Goal: Book appointment/travel/reservation

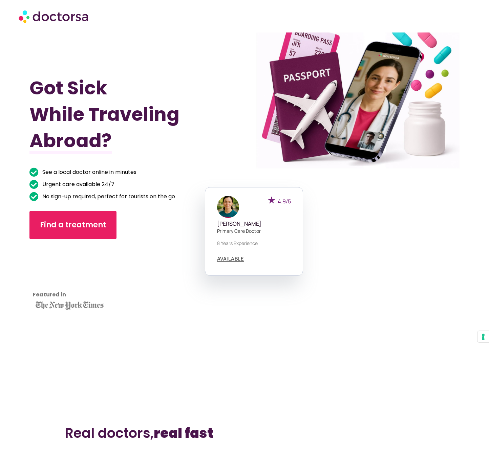
scroll to position [68, 0]
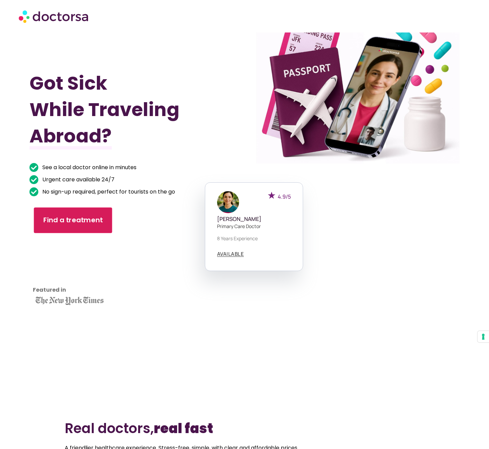
click at [100, 215] on span "Find a treatment" at bounding box center [73, 220] width 60 height 10
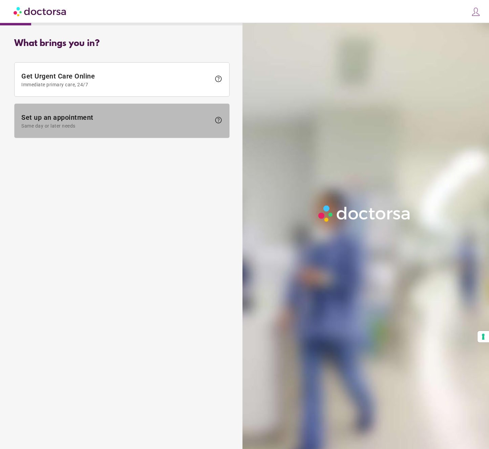
click at [85, 120] on span "Set up an appointment Same day or later needs" at bounding box center [116, 120] width 190 height 15
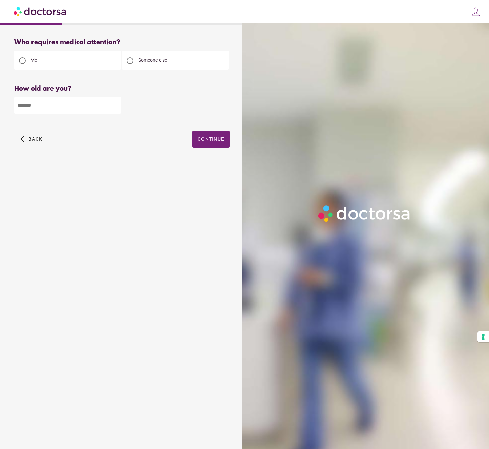
click at [66, 110] on input "number" at bounding box center [67, 105] width 107 height 17
type input "**"
click at [206, 140] on span "Continue" at bounding box center [211, 138] width 26 height 5
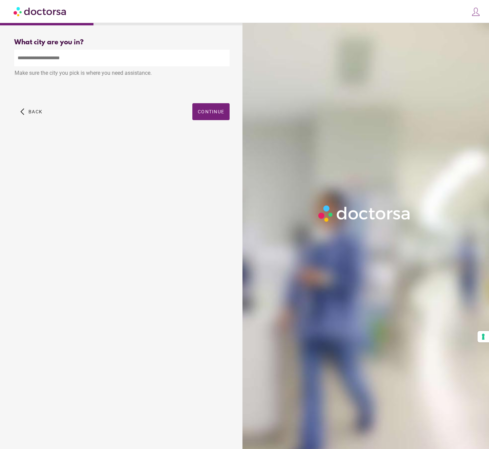
click at [79, 58] on input "text" at bounding box center [121, 58] width 215 height 17
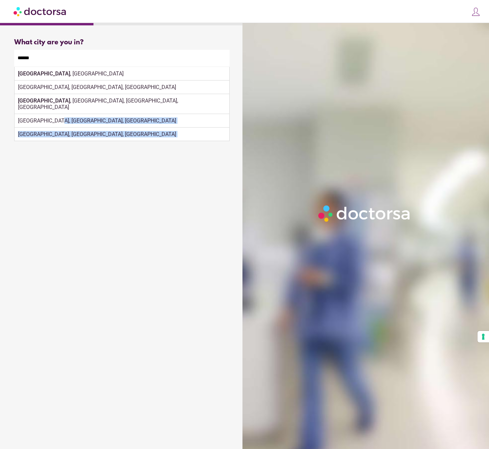
drag, startPoint x: 202, startPoint y: 112, endPoint x: 68, endPoint y: 219, distance: 171.1
click at [68, 219] on div "What brings you in? Get Urgent Care Online Immediate primary care, 24/7 help Se…" at bounding box center [121, 233] width 237 height 401
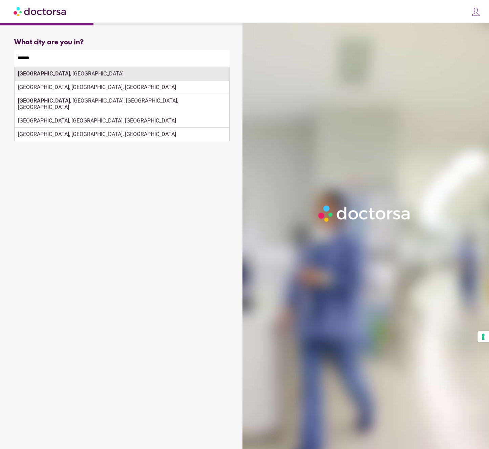
click at [58, 73] on div "Málaga , Spain" at bounding box center [122, 74] width 215 height 14
type input "**********"
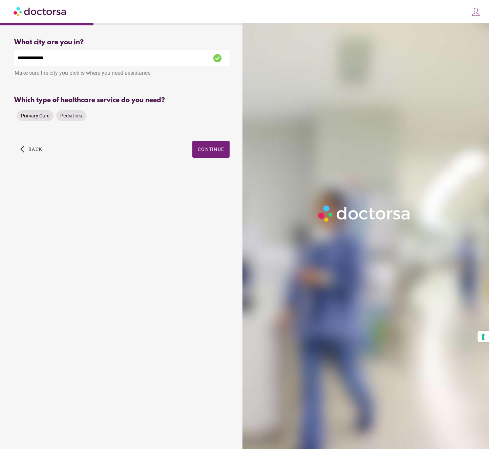
click at [43, 114] on span "Primary Care" at bounding box center [35, 115] width 28 height 5
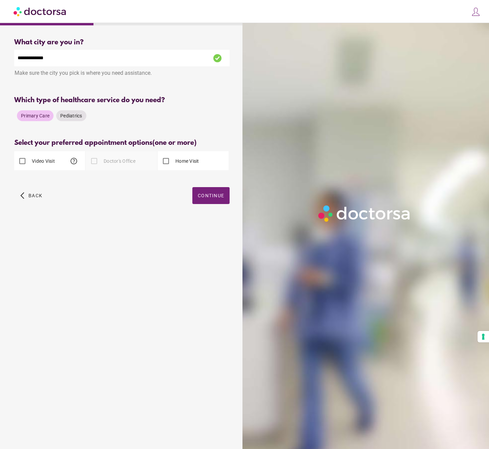
click at [47, 164] on label "Video Visit" at bounding box center [42, 161] width 24 height 7
click at [220, 198] on span "Continue" at bounding box center [211, 195] width 26 height 5
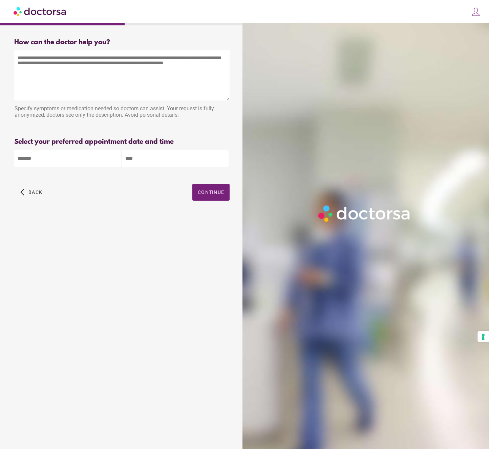
click at [85, 79] on textarea at bounding box center [121, 75] width 215 height 51
type textarea "**********"
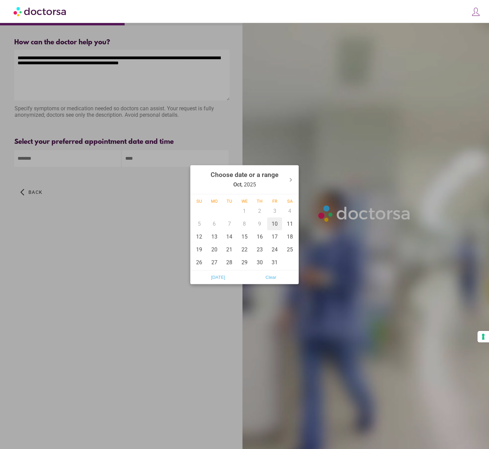
click at [277, 224] on div "10" at bounding box center [274, 223] width 15 height 13
type input "******"
click at [161, 189] on div at bounding box center [244, 224] width 489 height 449
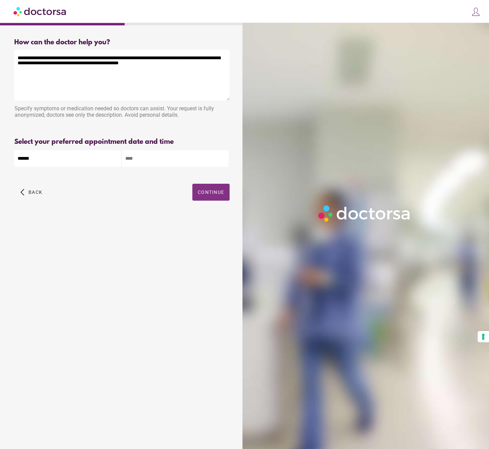
click at [204, 200] on span "button" at bounding box center [210, 192] width 37 height 17
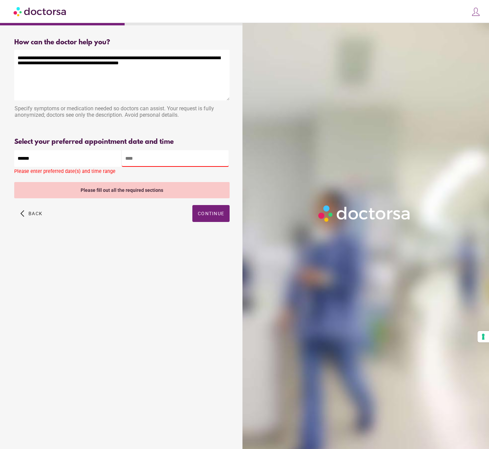
click at [157, 157] on input "text" at bounding box center [175, 158] width 107 height 17
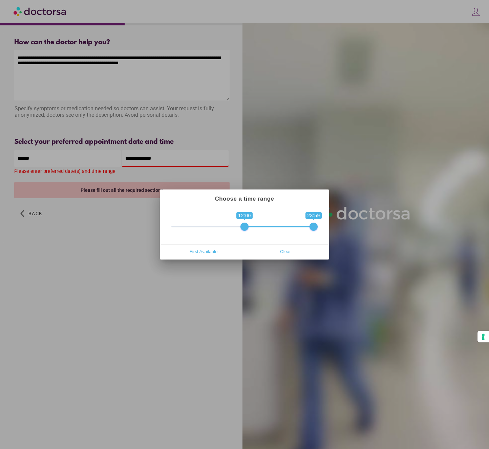
drag, startPoint x: 175, startPoint y: 225, endPoint x: 244, endPoint y: 228, distance: 69.1
click at [244, 228] on span at bounding box center [244, 227] width 8 height 8
drag, startPoint x: 314, startPoint y: 227, endPoint x: 282, endPoint y: 226, distance: 31.8
click at [282, 226] on span at bounding box center [279, 227] width 8 height 8
click at [213, 253] on span "First Available" at bounding box center [204, 252] width 78 height 10
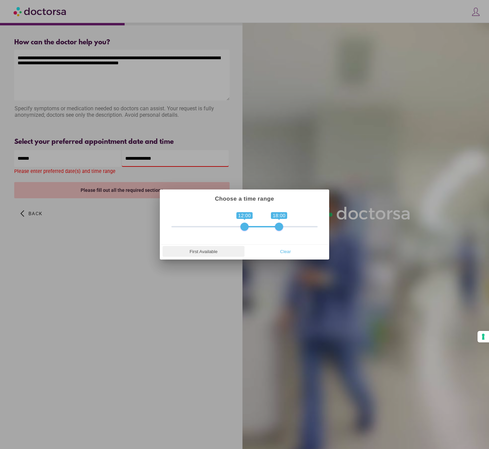
type input "**********"
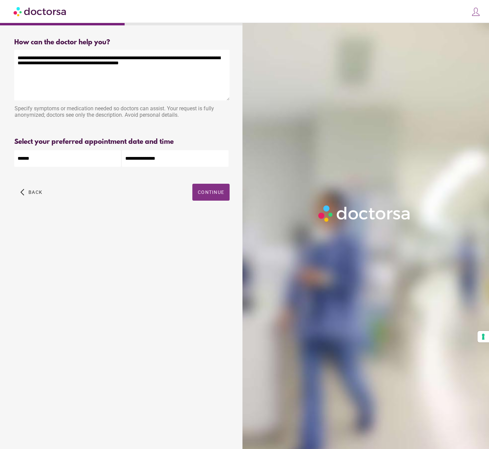
click at [207, 191] on span "Continue" at bounding box center [211, 192] width 26 height 5
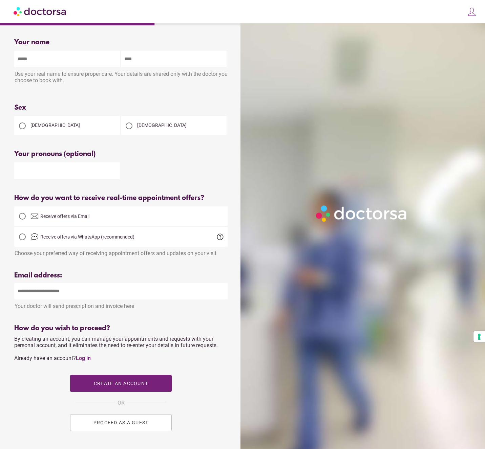
click at [72, 129] on div "Female" at bounding box center [67, 125] width 106 height 19
click at [46, 127] on div "Female" at bounding box center [67, 125] width 106 height 19
click at [29, 125] on div at bounding box center [22, 126] width 16 height 16
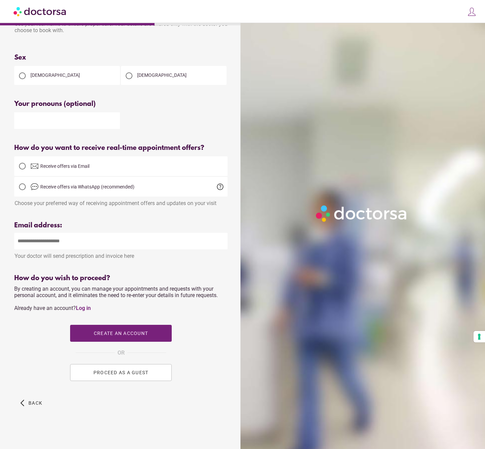
scroll to position [52, 0]
click at [76, 66] on div "Female" at bounding box center [67, 75] width 106 height 19
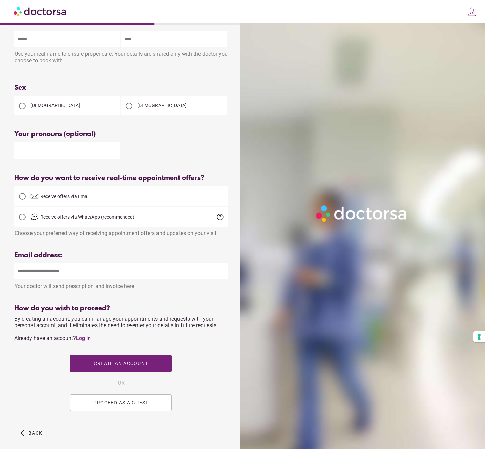
scroll to position [0, 0]
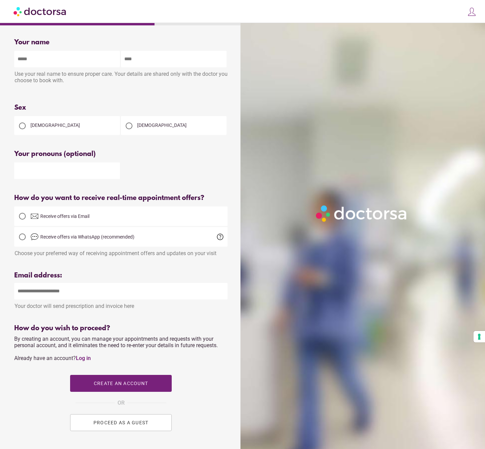
click at [73, 60] on input "text" at bounding box center [67, 59] width 106 height 17
type input "****"
click at [147, 52] on input "text" at bounding box center [174, 59] width 106 height 17
type input "*******"
click at [69, 170] on input "text" at bounding box center [67, 171] width 106 height 17
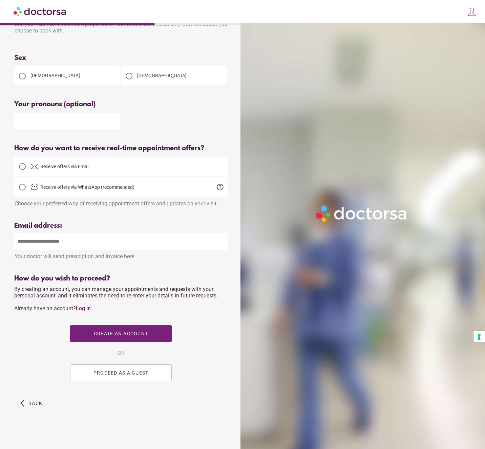
scroll to position [52, 0]
click at [70, 239] on input "email" at bounding box center [120, 241] width 213 height 17
type input "**********"
click at [107, 377] on button "PROCEED AS A GUEST" at bounding box center [121, 372] width 102 height 17
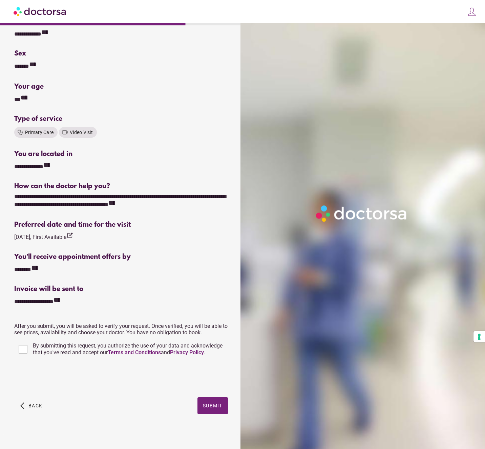
scroll to position [44, 0]
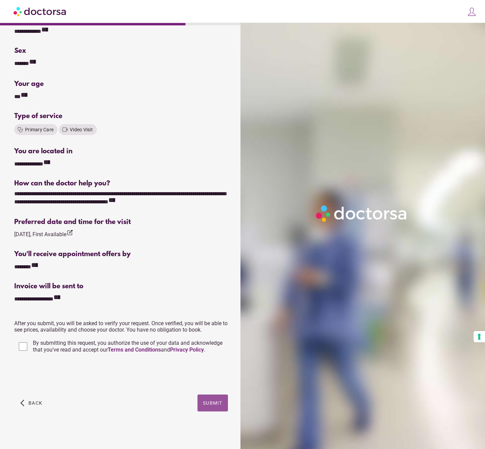
click at [206, 402] on span "Submit" at bounding box center [213, 403] width 20 height 5
